Goal: Task Accomplishment & Management: Manage account settings

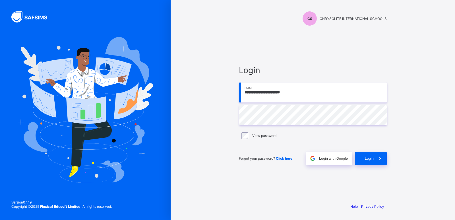
type input "**********"
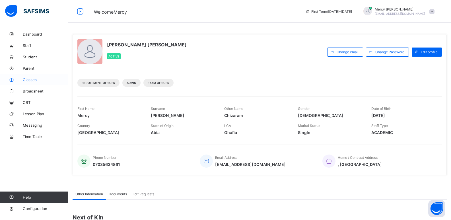
click at [21, 80] on icon at bounding box center [11, 80] width 23 height 4
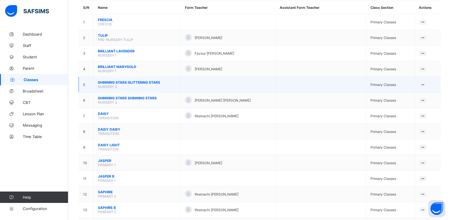
scroll to position [51, 0]
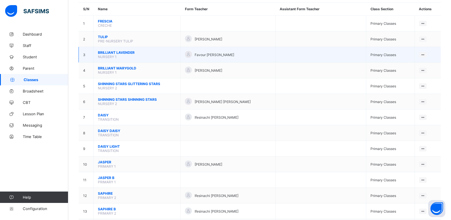
click at [113, 55] on span "NURSERY 1" at bounding box center [107, 57] width 19 height 4
click at [115, 52] on span "BRILLIANT LAVENDER" at bounding box center [137, 52] width 78 height 4
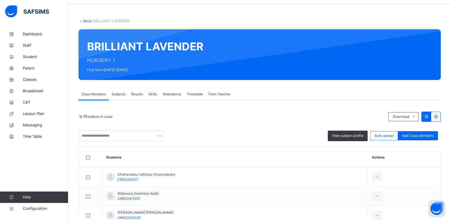
scroll to position [131, 0]
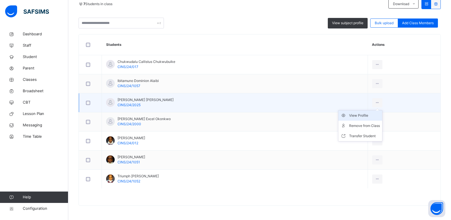
click at [364, 114] on div "View Profile" at bounding box center [364, 116] width 31 height 6
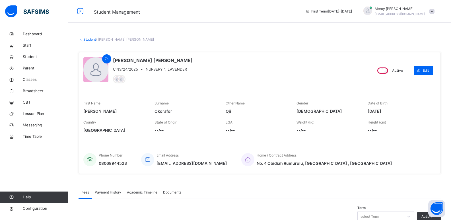
click at [111, 57] on div "[PERSON_NAME] [PERSON_NAME] CINS/24/2025 • NURSERY 1, LAVENDER Active Edit Firs…" at bounding box center [259, 113] width 362 height 122
click at [109, 57] on icon at bounding box center [106, 58] width 5 height 5
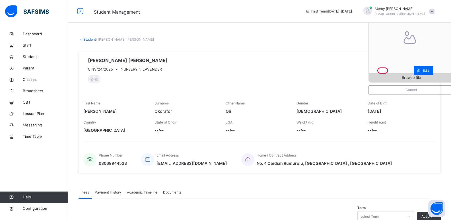
click at [409, 74] on div "Browse file" at bounding box center [410, 77] width 85 height 9
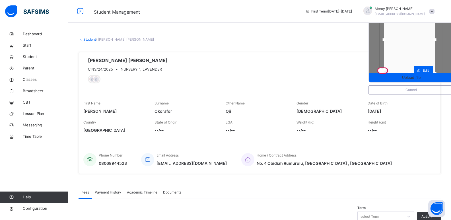
click at [435, 56] on div at bounding box center [409, 40] width 51 height 68
click at [427, 77] on span "Upload file" at bounding box center [410, 77] width 85 height 5
